Goal: Submit feedback/report problem

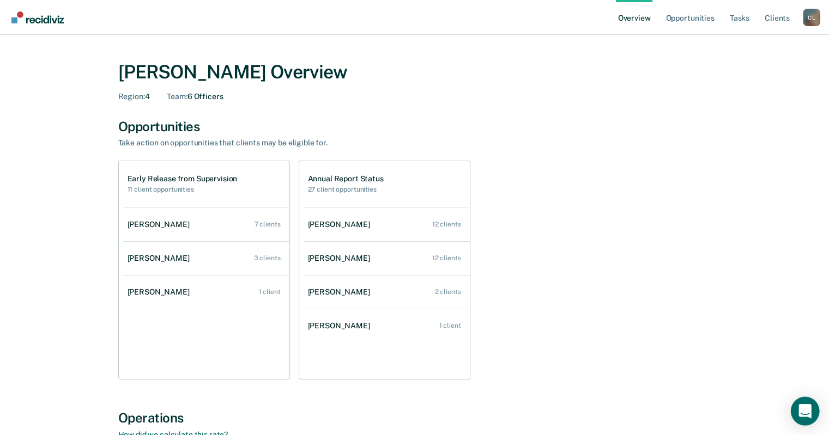
click at [808, 408] on icon "Open Intercom Messenger" at bounding box center [804, 411] width 13 height 14
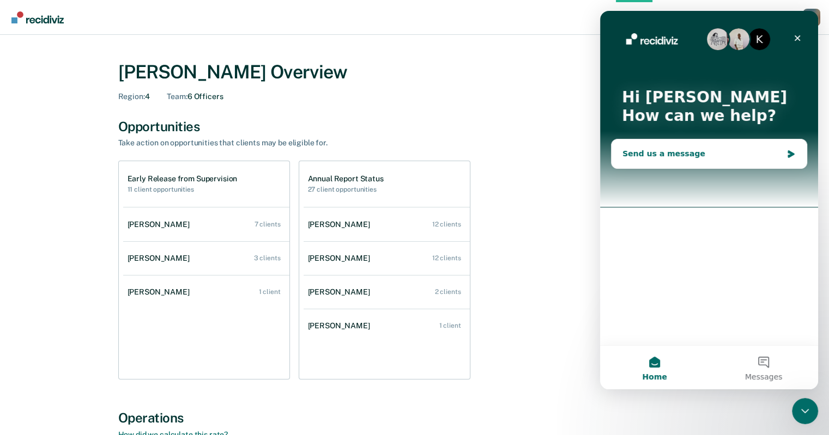
click at [725, 160] on div "Send us a message" at bounding box center [708, 153] width 195 height 29
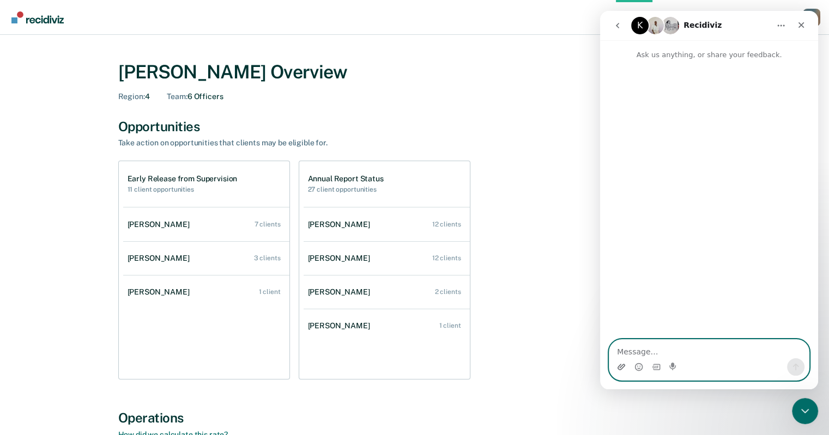
click at [619, 368] on icon "Upload attachment" at bounding box center [621, 367] width 9 height 9
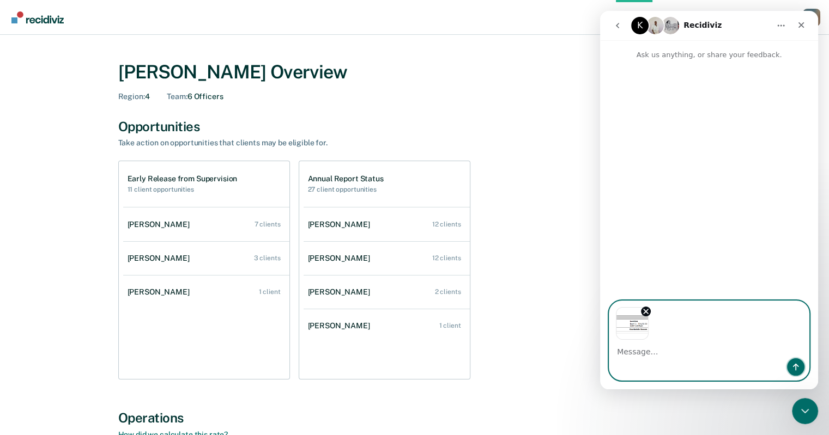
click at [792, 360] on button "Send a message…" at bounding box center [795, 366] width 17 height 17
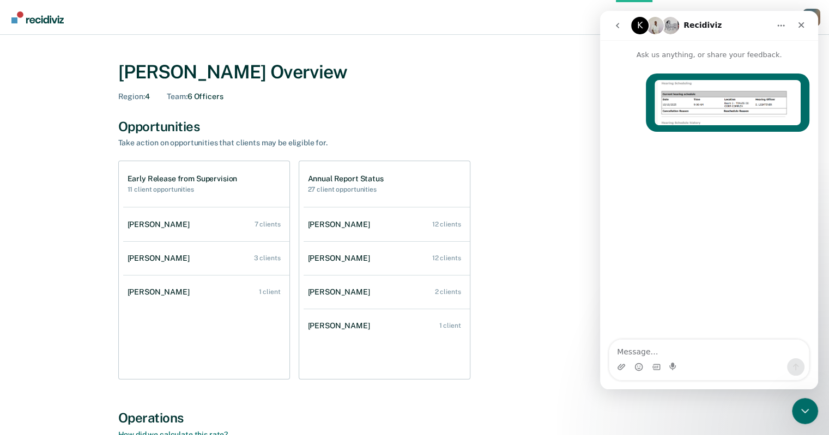
click at [498, 200] on div "Early Release from Supervision 11 client opportunities [PERSON_NAME] 7 clients …" at bounding box center [414, 270] width 593 height 219
click at [803, 23] on icon "Close" at bounding box center [801, 25] width 6 height 6
